Goal: Register for event/course

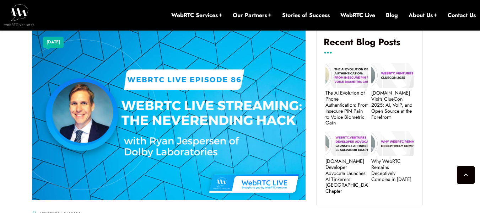
scroll to position [107, 0]
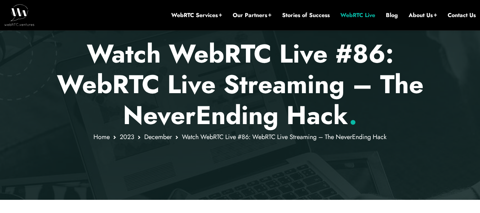
click at [367, 17] on link "WebRTC Live" at bounding box center [357, 15] width 35 height 8
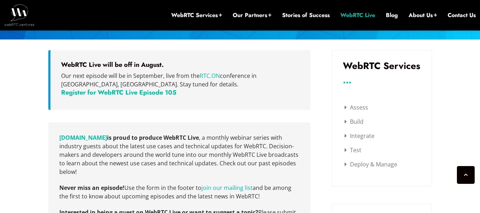
scroll to position [195, 0]
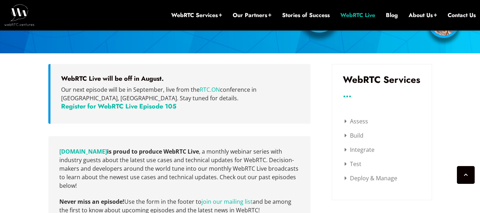
click at [115, 107] on link "Register for WebRTC Live Episode 105" at bounding box center [118, 106] width 115 height 9
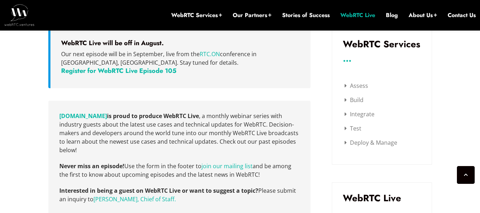
scroll to position [408, 0]
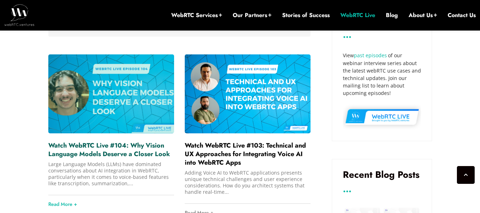
click at [111, 150] on link "Watch WebRTC Live #104: Why Vision Language Models Deserve a Closer Look" at bounding box center [108, 150] width 121 height 18
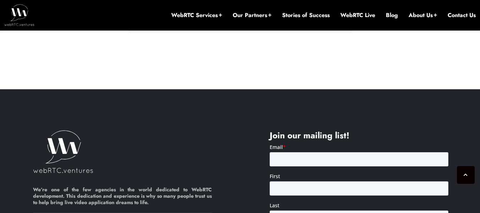
scroll to position [599, 0]
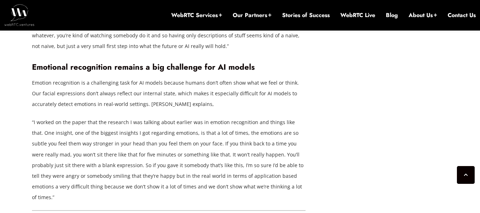
scroll to position [1676, 0]
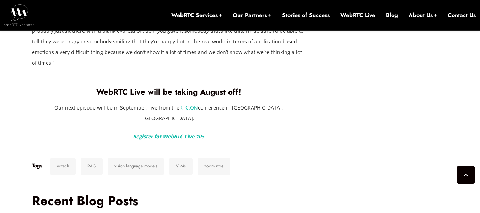
click at [187, 104] on link "RTC.ON" at bounding box center [188, 107] width 18 height 7
